Goal: Navigation & Orientation: Find specific page/section

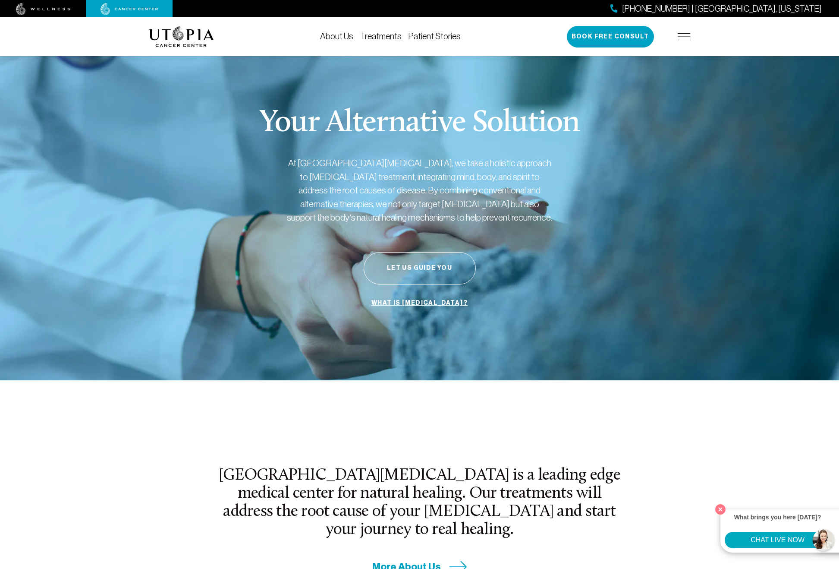
click at [429, 45] on div "About Us Treatments Patient Stories [PHONE_NUMBER] | [GEOGRAPHIC_DATA], [US_STA…" at bounding box center [420, 36] width 542 height 39
click at [434, 36] on link "Patient Stories" at bounding box center [435, 36] width 52 height 9
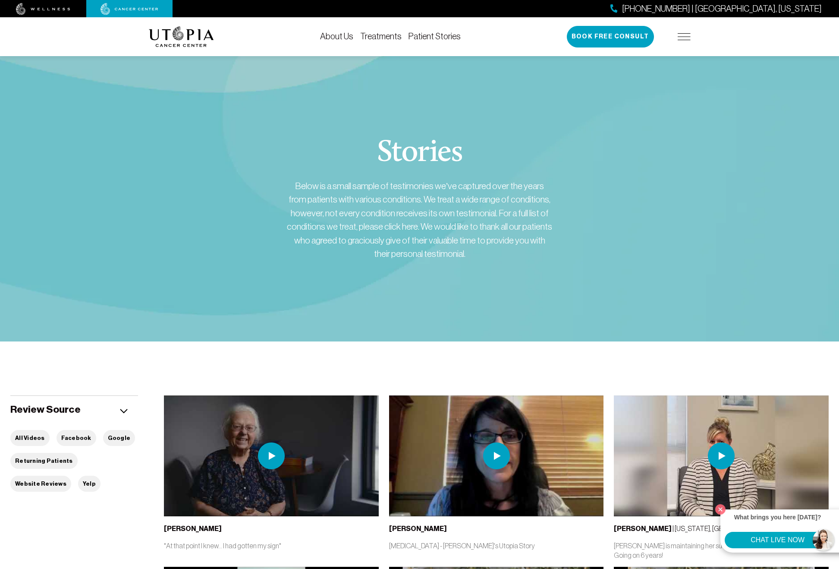
click at [205, 38] on img at bounding box center [181, 36] width 65 height 21
